Goal: Find contact information: Find contact information

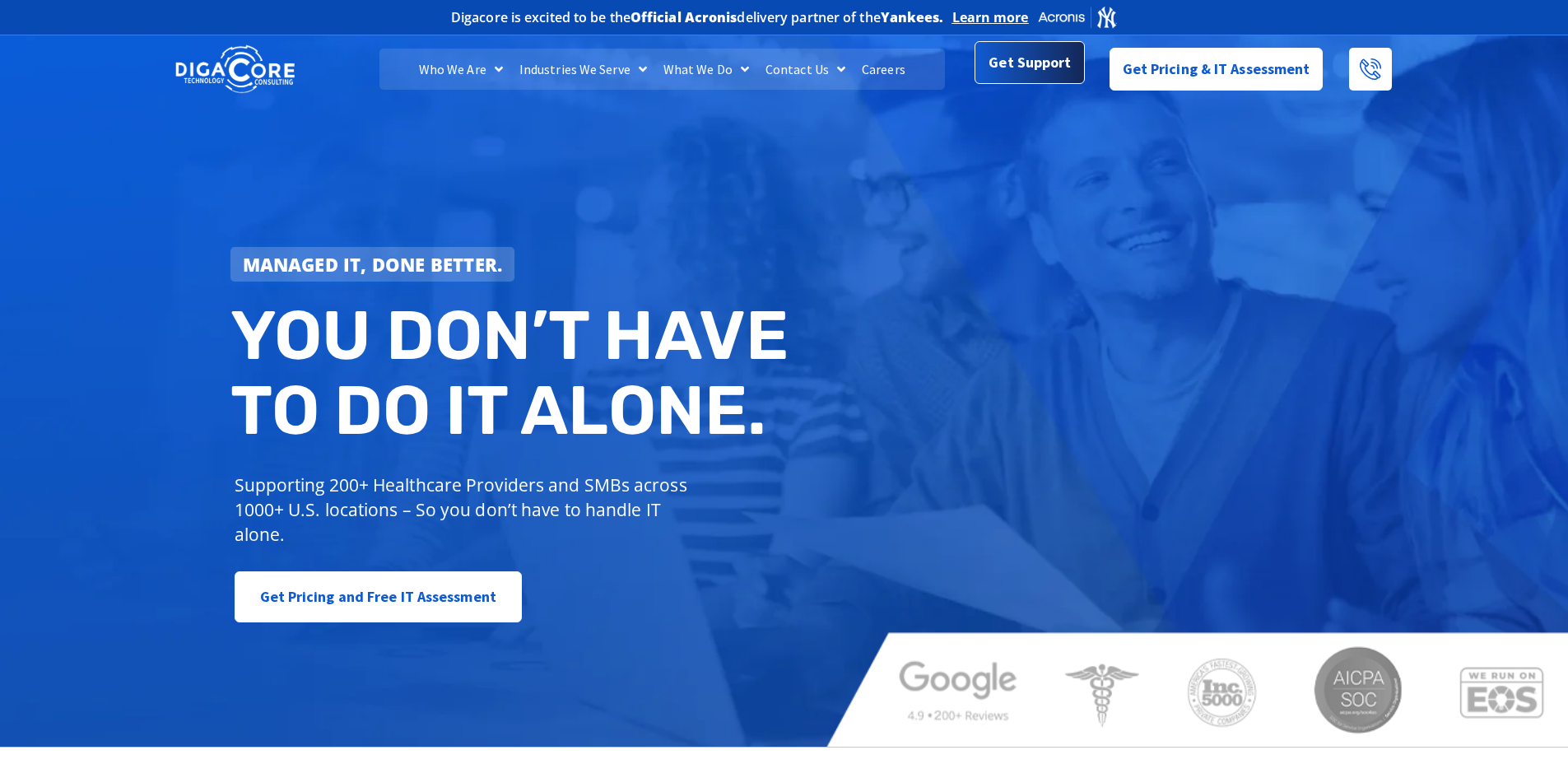
click at [1036, 84] on link "Get Support" at bounding box center [1029, 62] width 110 height 43
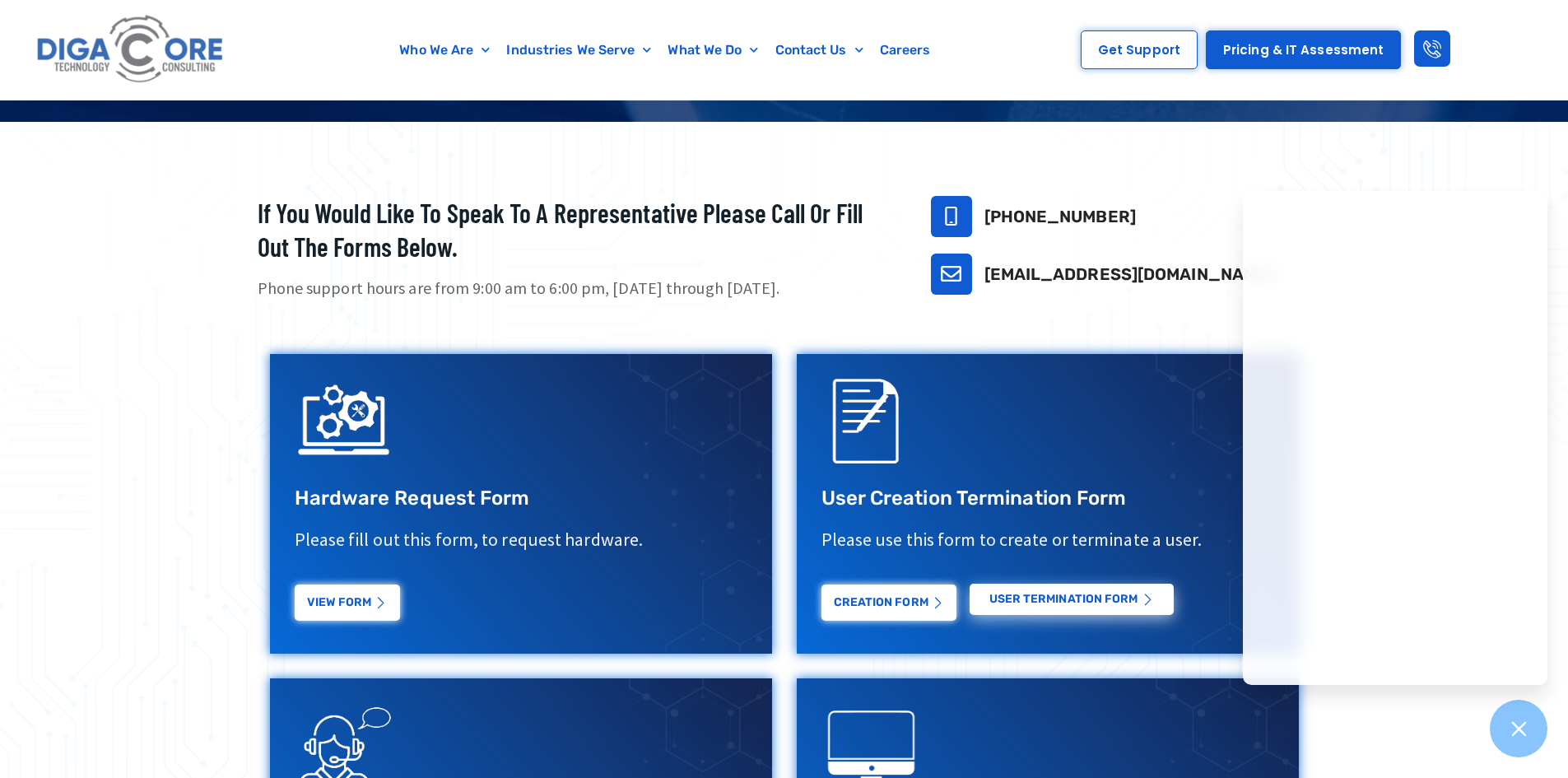
scroll to position [165, 0]
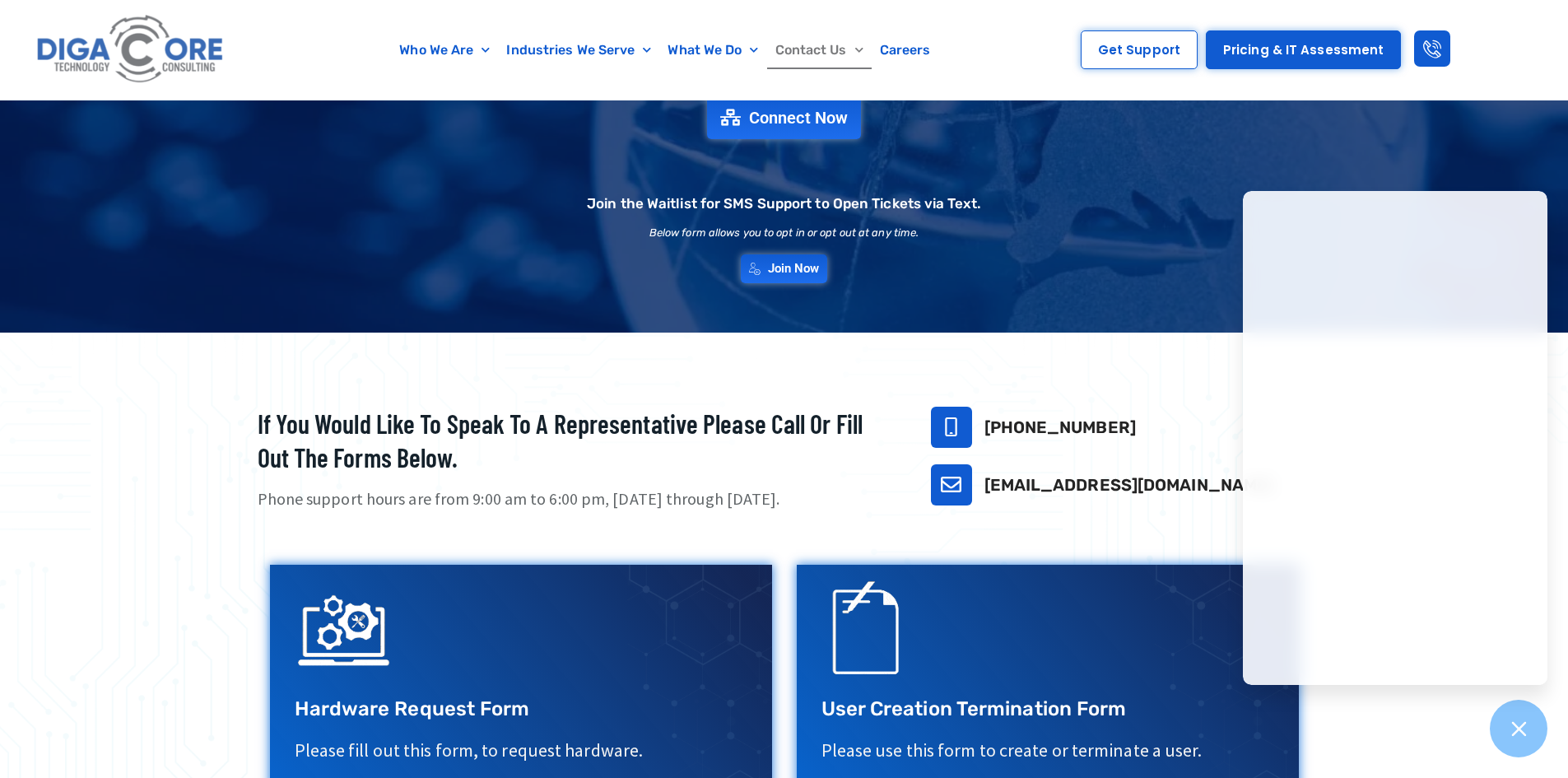
click at [832, 45] on link "Contact Us" at bounding box center [819, 50] width 104 height 38
